Goal: Navigation & Orientation: Find specific page/section

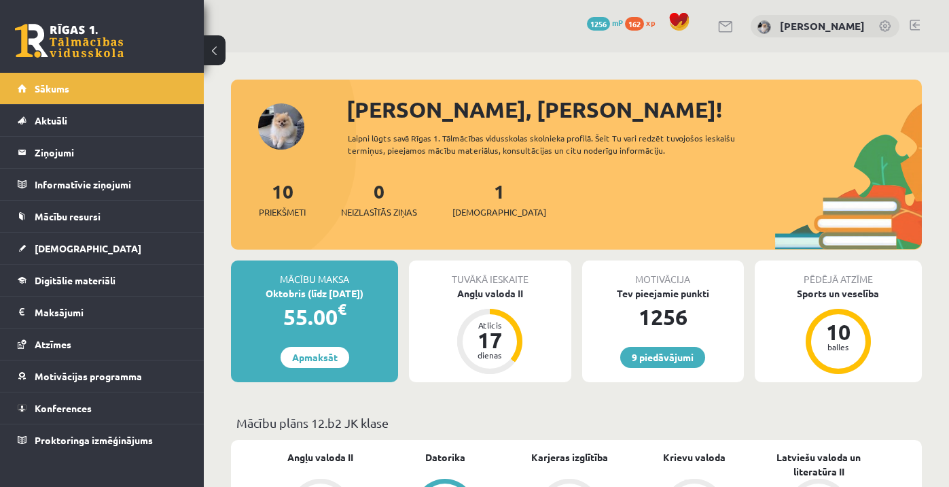
scroll to position [921, 0]
click at [32, 259] on link "[DEMOGRAPHIC_DATA]" at bounding box center [102, 247] width 169 height 31
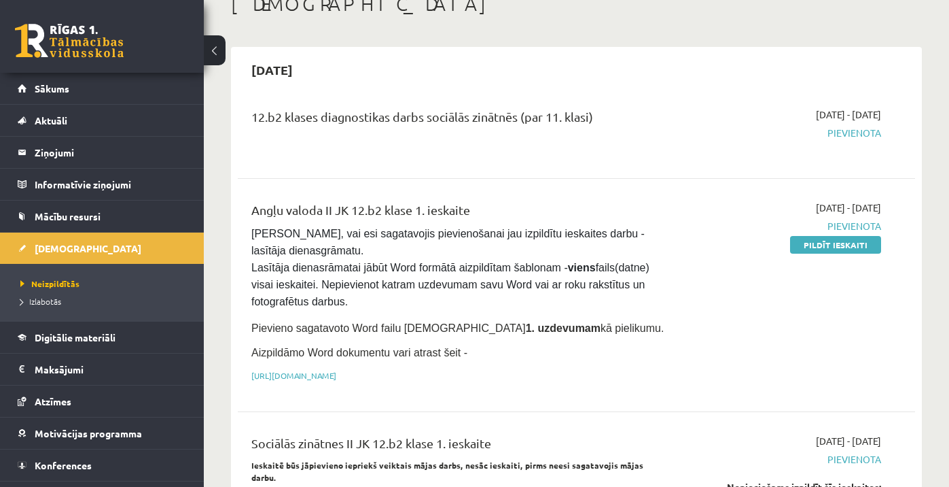
scroll to position [94, 0]
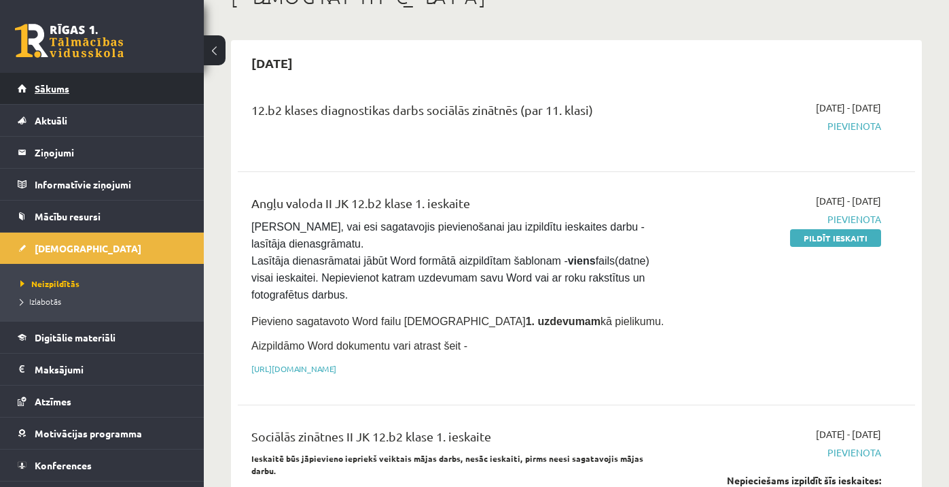
click at [67, 92] on span "Sākums" at bounding box center [52, 88] width 35 height 12
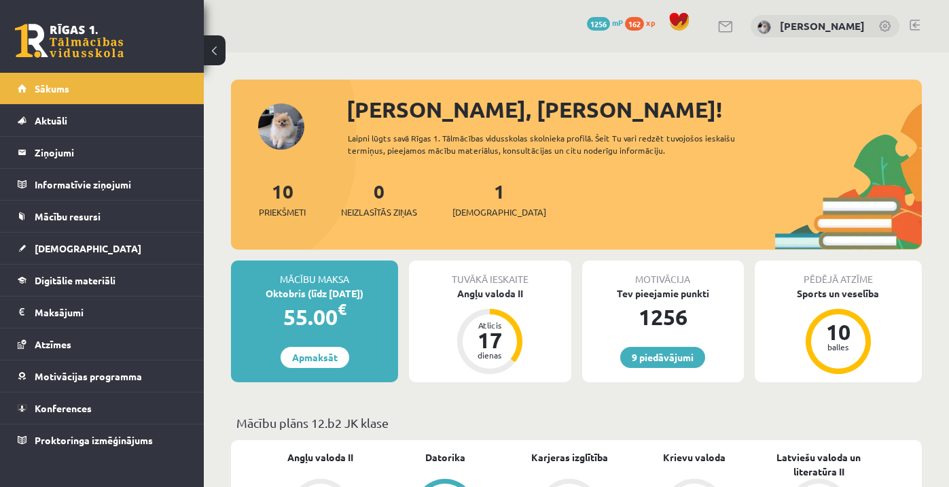
click at [911, 24] on link at bounding box center [915, 25] width 10 height 11
